Goal: Information Seeking & Learning: Learn about a topic

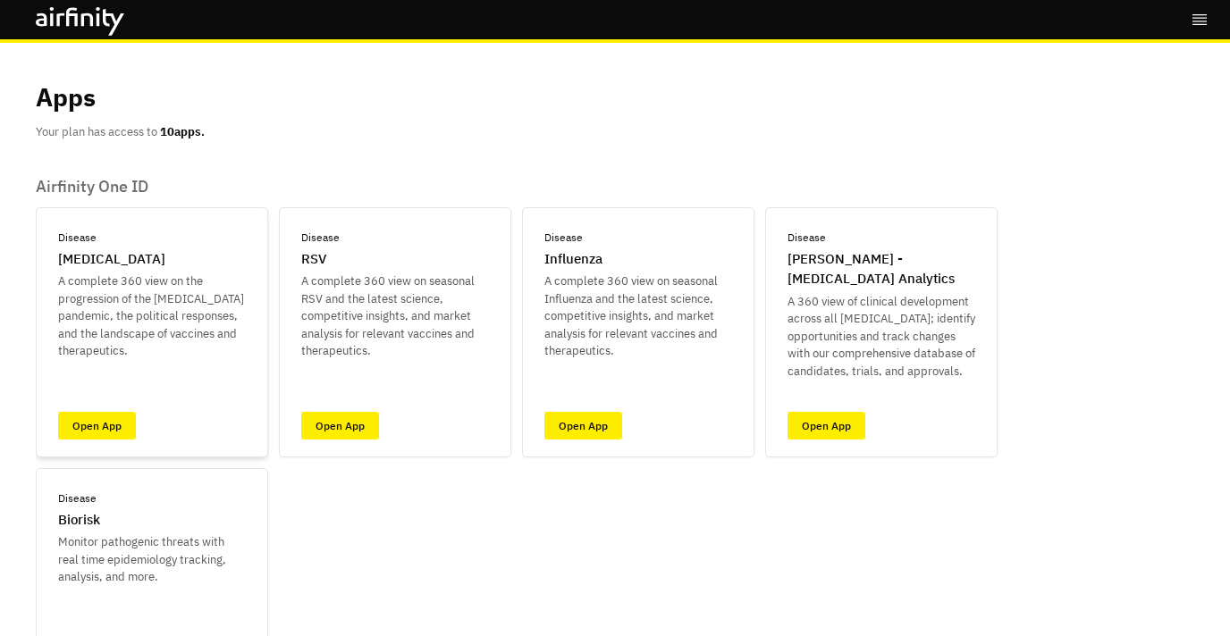
click at [65, 265] on p "[MEDICAL_DATA]" at bounding box center [111, 259] width 107 height 21
click at [97, 426] on link "Open App" at bounding box center [97, 426] width 78 height 28
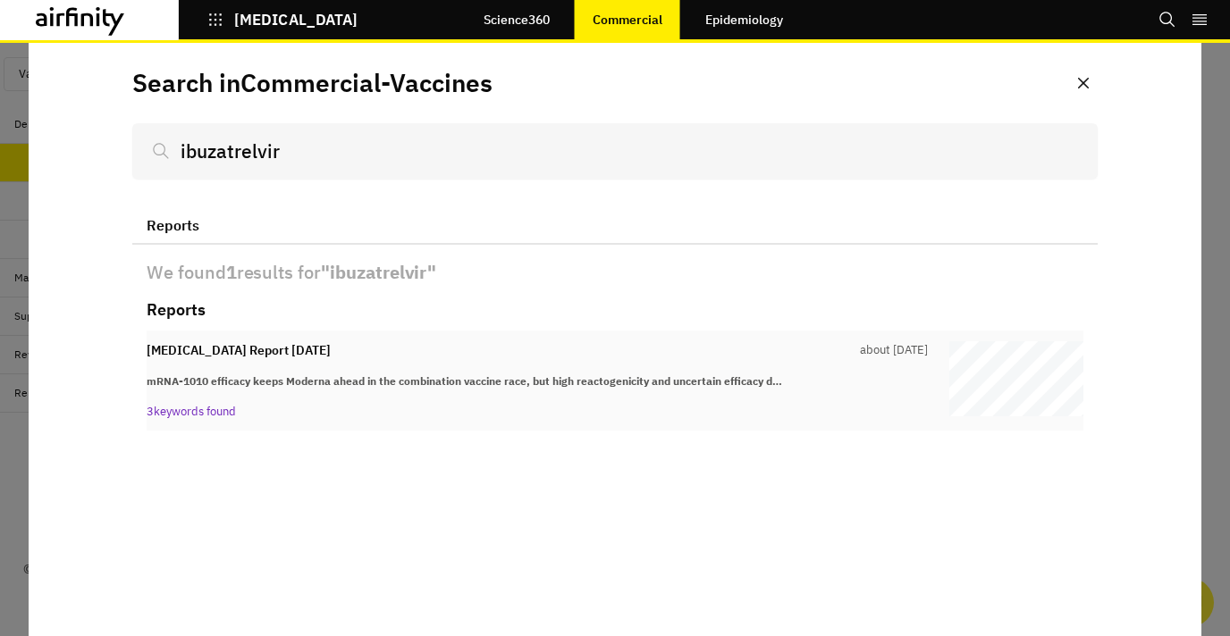
type input "ibuzatrelvir"
click at [435, 374] on strong "mRNA-1010 efficacy keeps Moderna ahead in the combination vaccine race, but hig…" at bounding box center [464, 380] width 635 height 13
